Goal: Task Accomplishment & Management: Manage account settings

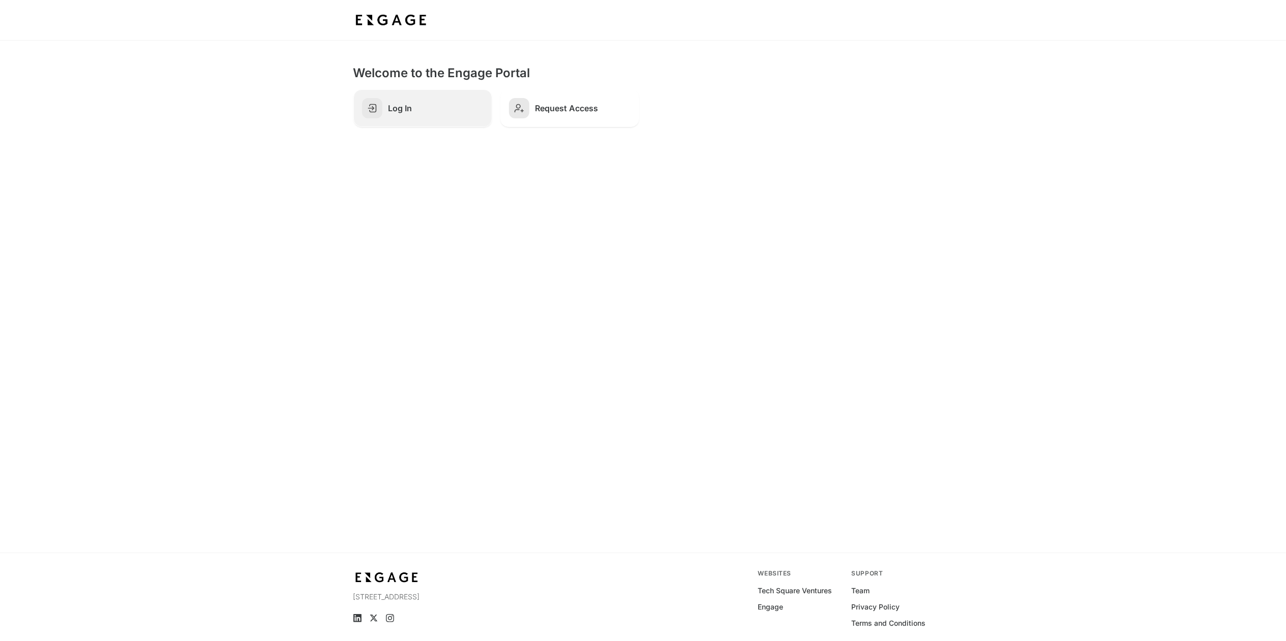
click at [438, 115] on link "Log In" at bounding box center [422, 108] width 139 height 38
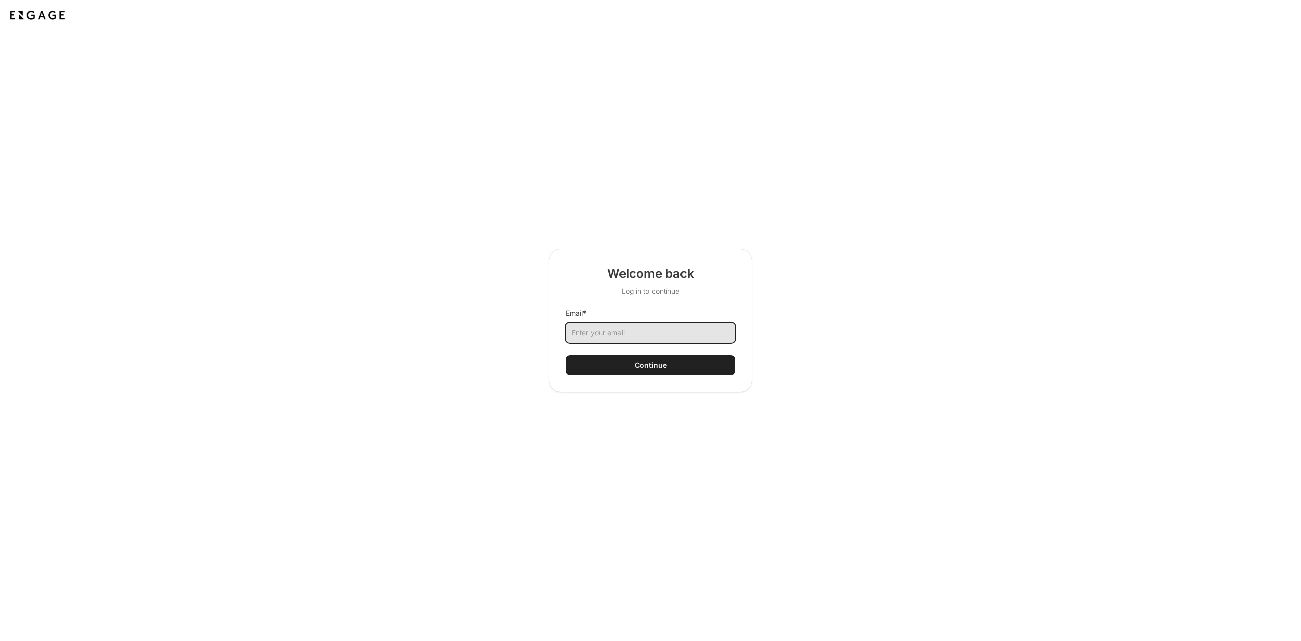
click at [637, 335] on input "Email *" at bounding box center [651, 333] width 170 height 20
click at [578, 342] on input "Email *" at bounding box center [651, 333] width 170 height 20
type input "jjones27@ups.com"
click at [621, 371] on button "Continue" at bounding box center [651, 365] width 170 height 20
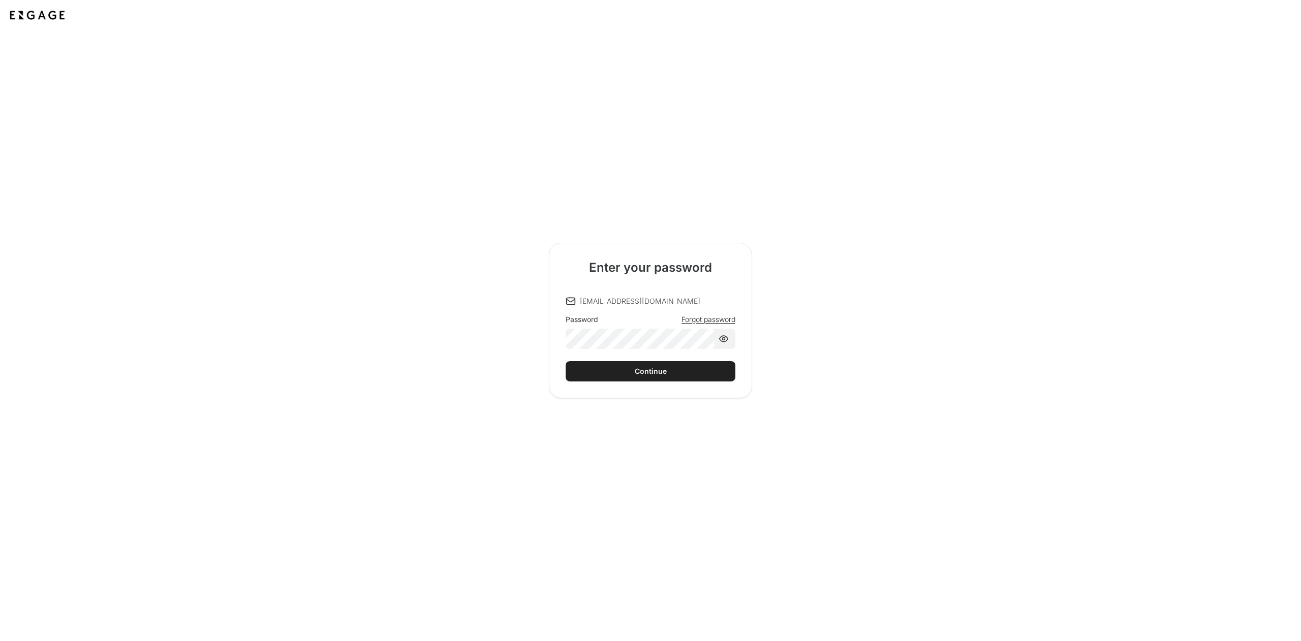
click at [625, 382] on div "Enter your password jjones27@ups.com Password Forgot password Continue" at bounding box center [650, 321] width 203 height 156
click at [628, 372] on button "Continue" at bounding box center [651, 371] width 170 height 20
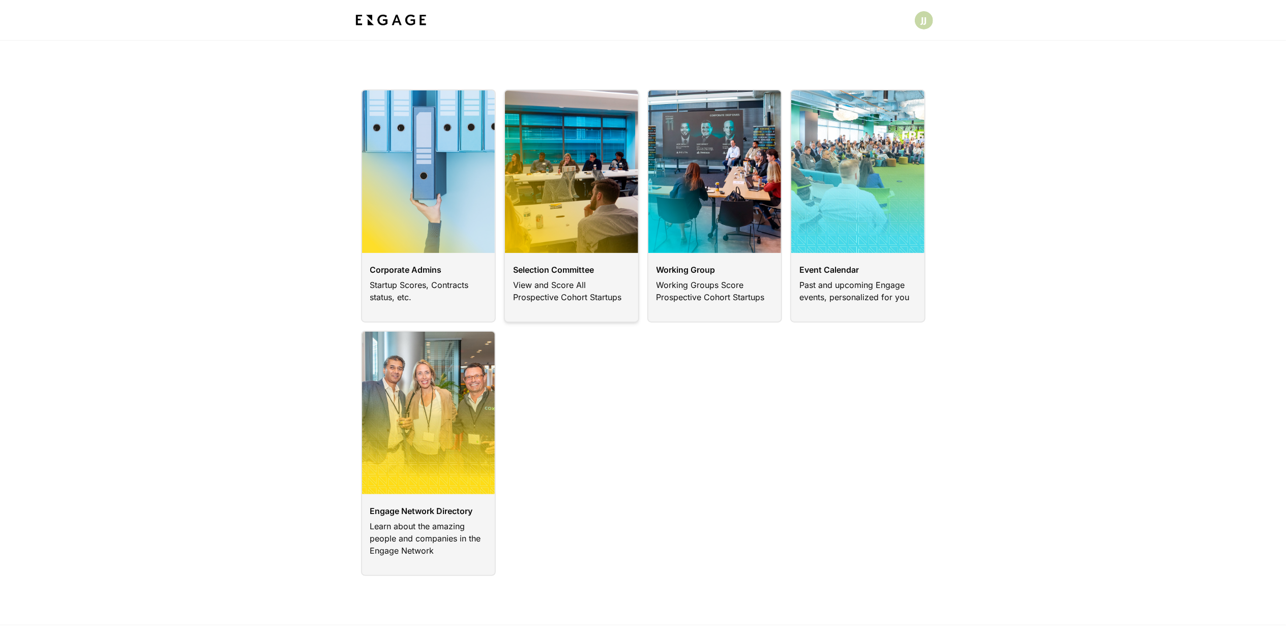
click at [544, 133] on link at bounding box center [571, 205] width 135 height 233
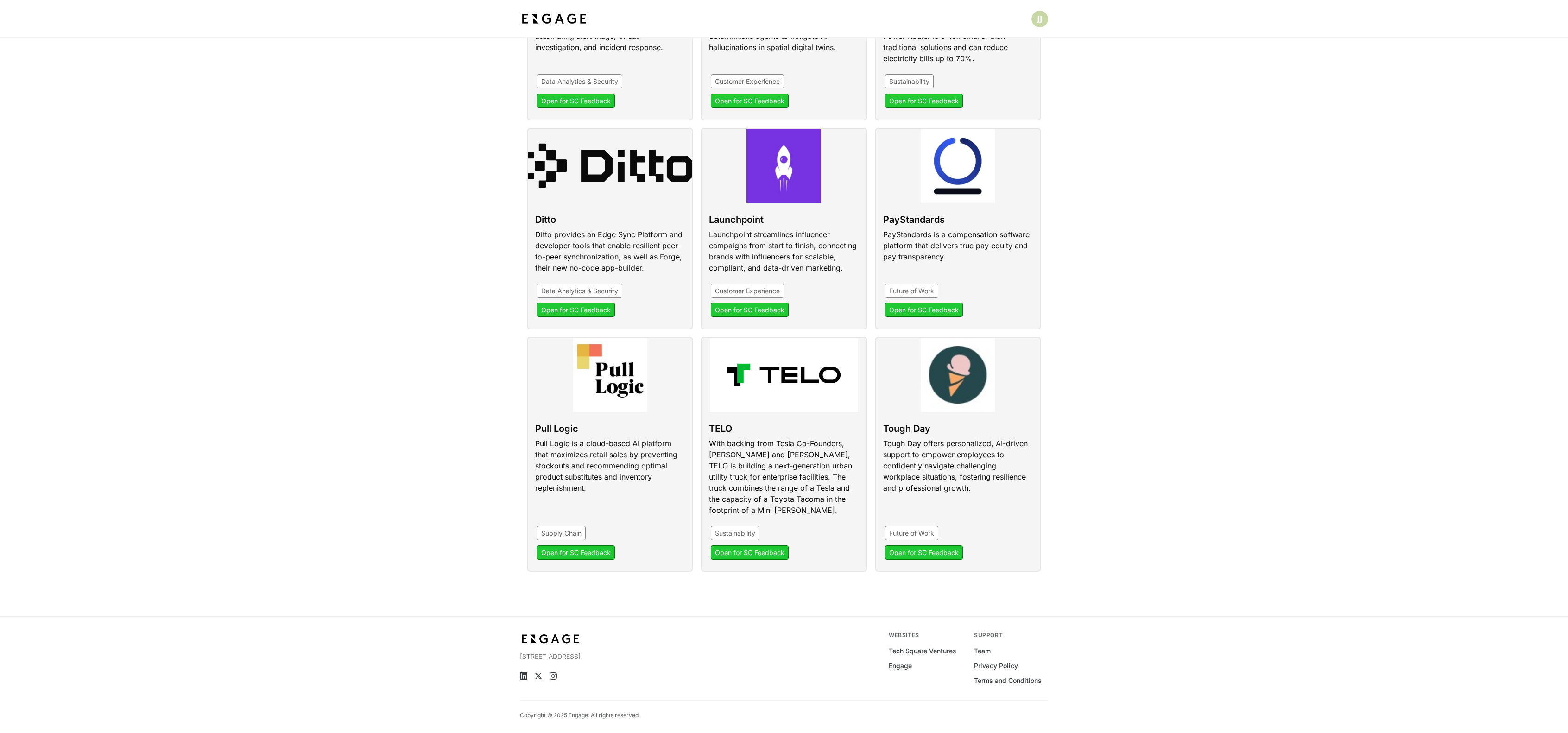
scroll to position [294, 0]
